Goal: Information Seeking & Learning: Learn about a topic

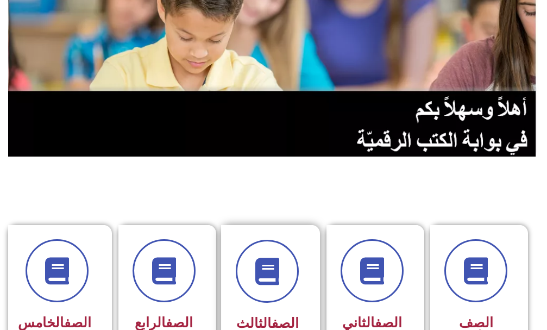
scroll to position [217, 0]
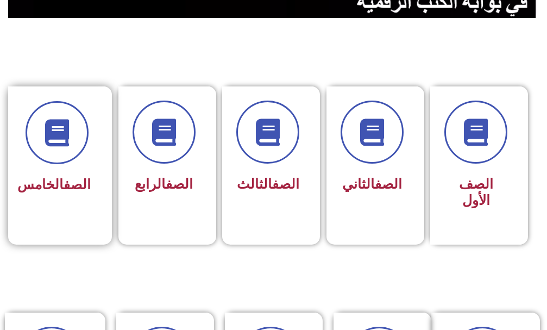
drag, startPoint x: 84, startPoint y: 178, endPoint x: 92, endPoint y: 173, distance: 9.7
click at [88, 177] on h3 "الصف الخامس" at bounding box center [57, 185] width 68 height 16
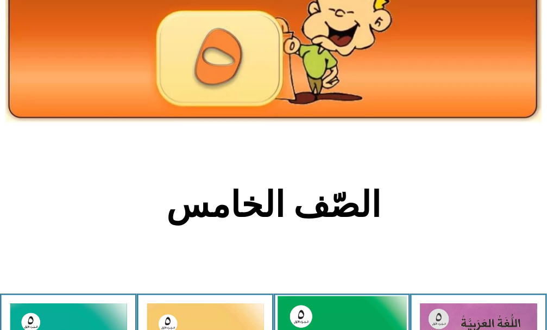
scroll to position [272, 0]
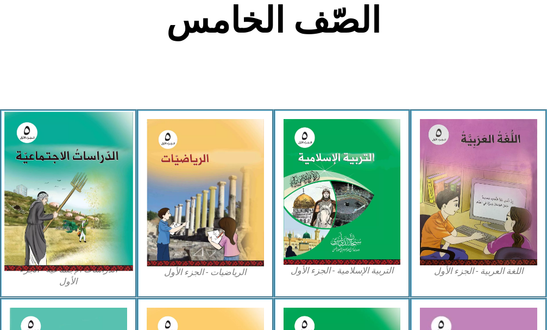
click at [60, 200] on img at bounding box center [68, 190] width 129 height 159
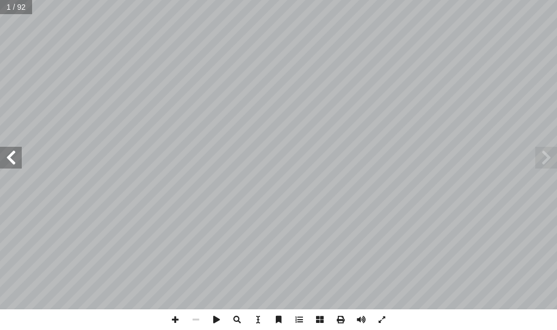
click at [1, 159] on span at bounding box center [11, 158] width 22 height 22
drag, startPoint x: 1, startPoint y: 159, endPoint x: 1, endPoint y: 151, distance: 7.6
click at [1, 151] on span at bounding box center [11, 158] width 22 height 22
click at [3, 148] on span at bounding box center [11, 158] width 22 height 22
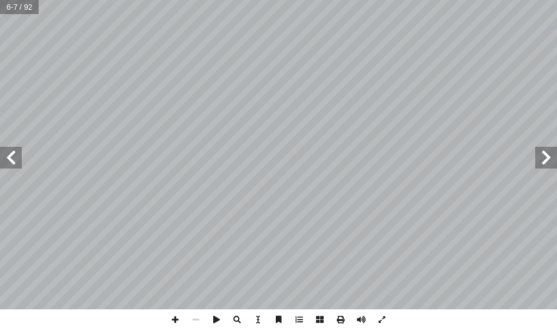
click at [3, 148] on span at bounding box center [11, 158] width 22 height 22
drag, startPoint x: 546, startPoint y: 150, endPoint x: 551, endPoint y: 155, distance: 7.3
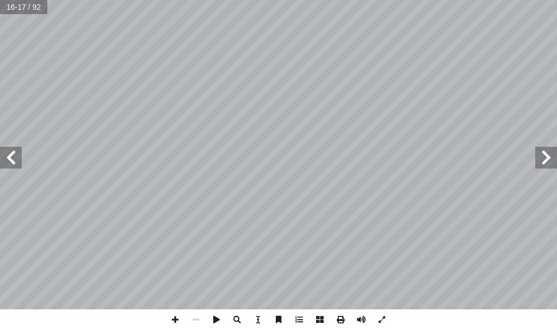
click at [544, 156] on span at bounding box center [546, 158] width 22 height 22
click at [10, 157] on span at bounding box center [11, 158] width 22 height 22
click at [546, 154] on span at bounding box center [546, 158] width 22 height 22
click at [19, 153] on span at bounding box center [11, 158] width 22 height 22
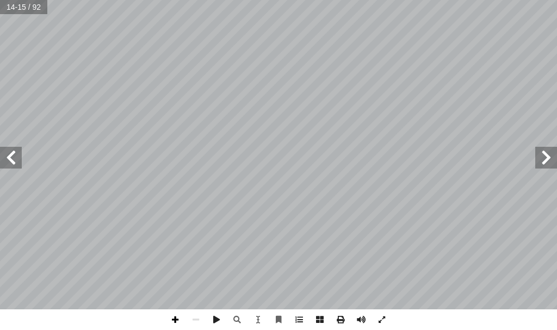
click at [172, 317] on span at bounding box center [175, 319] width 21 height 21
click at [196, 321] on span at bounding box center [195, 319] width 21 height 21
click at [113, 319] on div "١٠ صول. ُ �لف ِ �ختلاف ِ ؛ بسبب َ نسان إ �ل� ُ تي تصيب َّ �ل ِ مر�ض أ �ل� َ ل ْ…" at bounding box center [278, 165] width 557 height 330
click at [541, 155] on span at bounding box center [546, 158] width 22 height 22
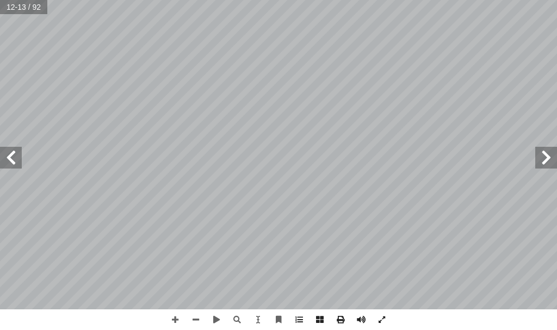
click at [496, 314] on div "٨ ذي تنضج فيه. َّ �ل ِ �لفصل َ ب َ س َ ة ح َّ �لمحاصيل �لزر�عي ُ ف ِّ ن َ ص ُ -…" at bounding box center [278, 165] width 557 height 330
click at [14, 151] on span at bounding box center [11, 158] width 22 height 22
click at [127, 321] on div "١٠ صول. ُ �لف ِ �ختلاف ِ ؛ بسبب َ نسان إ �ل� ُ تي تصيب َّ �ل ِ مر�ض أ �ل� َ ل ْ…" at bounding box center [278, 165] width 557 height 330
click at [195, 312] on span at bounding box center [195, 319] width 21 height 21
click at [195, 314] on span at bounding box center [195, 319] width 21 height 21
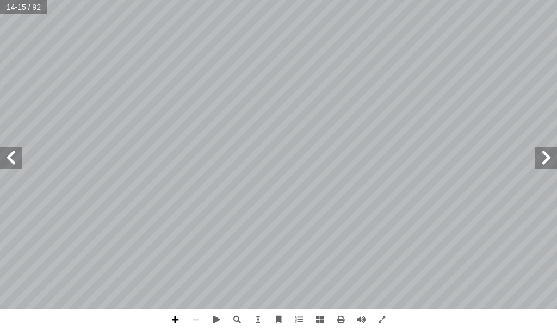
click at [173, 323] on span at bounding box center [175, 319] width 21 height 21
click at [173, 320] on span at bounding box center [175, 319] width 21 height 21
click at [173, 319] on span at bounding box center [175, 319] width 21 height 21
click at [192, 317] on span at bounding box center [195, 319] width 21 height 21
click at [199, 319] on span at bounding box center [195, 319] width 21 height 21
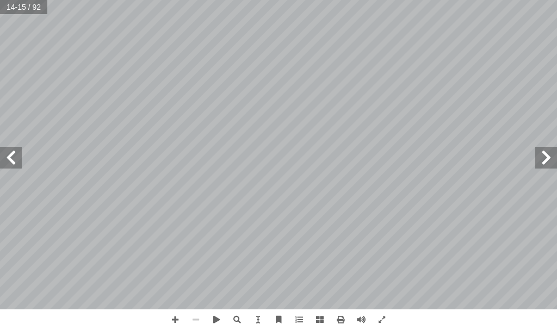
click at [199, 319] on span at bounding box center [195, 319] width 21 height 21
click at [15, 165] on span at bounding box center [11, 158] width 22 height 22
click at [546, 161] on span at bounding box center [546, 158] width 22 height 22
click at [167, 318] on span at bounding box center [175, 319] width 21 height 21
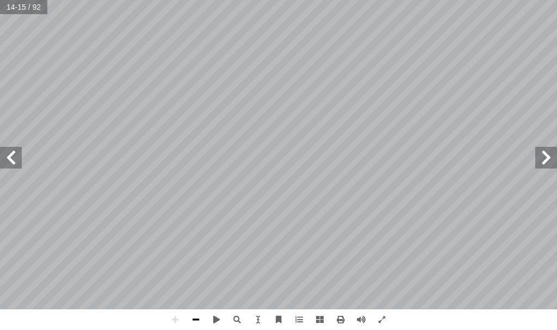
click at [197, 322] on span at bounding box center [195, 319] width 21 height 21
click at [239, 316] on span at bounding box center [237, 319] width 21 height 21
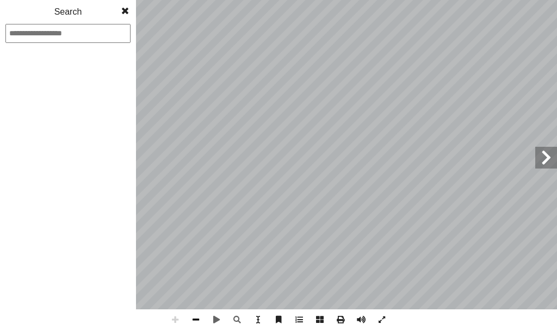
click at [195, 319] on span at bounding box center [195, 319] width 21 height 21
click at [177, 318] on span at bounding box center [175, 319] width 21 height 21
click at [550, 159] on span at bounding box center [546, 158] width 22 height 22
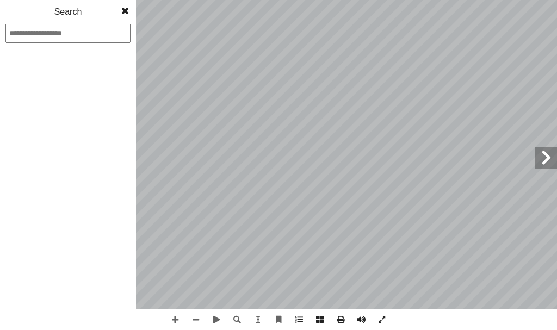
click at [125, 7] on span at bounding box center [125, 11] width 20 height 22
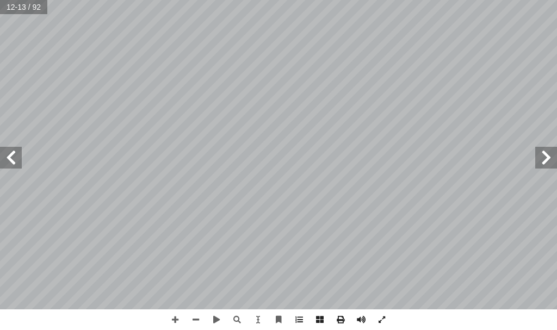
click at [19, 154] on span at bounding box center [11, 158] width 22 height 22
click at [194, 316] on span at bounding box center [195, 319] width 21 height 21
click at [18, 165] on span at bounding box center [11, 158] width 22 height 22
click at [238, 314] on span at bounding box center [237, 319] width 21 height 21
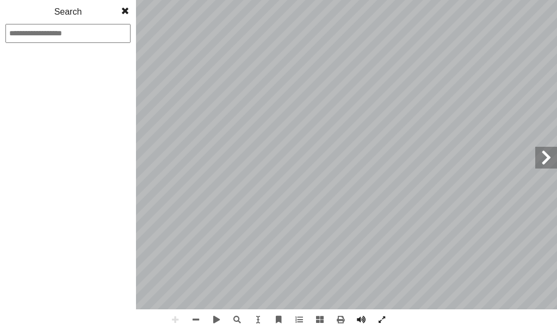
click at [551, 154] on span at bounding box center [546, 158] width 22 height 22
click at [123, 14] on span at bounding box center [125, 11] width 20 height 22
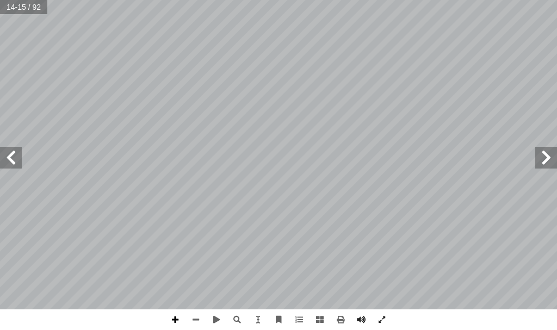
click at [176, 329] on span at bounding box center [175, 319] width 21 height 21
click at [186, 318] on span at bounding box center [195, 319] width 21 height 21
